Goal: Consume media (video, audio)

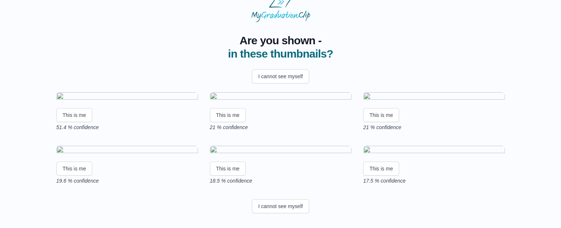
scroll to position [154, 0]
click at [74, 108] on button "This is me" at bounding box center [74, 115] width 36 height 14
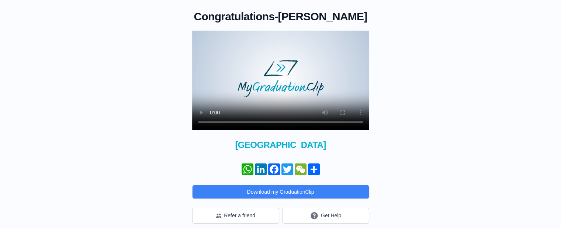
scroll to position [77, 0]
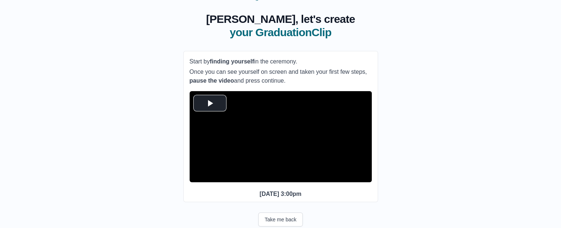
scroll to position [44, 0]
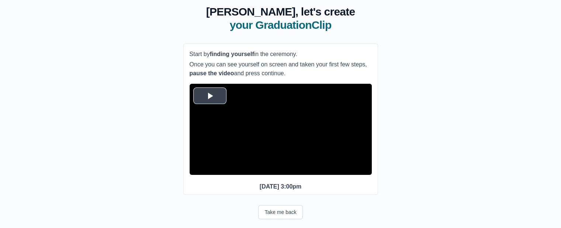
click at [210, 96] on span "Video Player" at bounding box center [210, 96] width 0 height 0
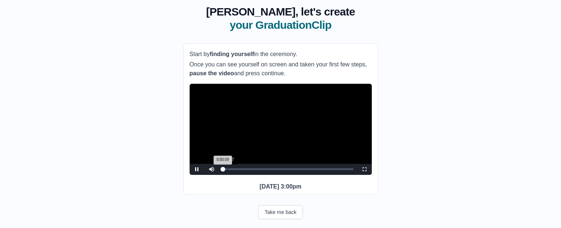
click at [227, 175] on div "Loaded : 0% 0:04:17 0:00:08 Progress : 0%" at bounding box center [288, 169] width 138 height 11
click at [232, 170] on div "0:08:14" at bounding box center [232, 169] width 0 height 2
click at [238, 170] on div "0:13:51" at bounding box center [238, 169] width 0 height 2
